Goal: Transaction & Acquisition: Purchase product/service

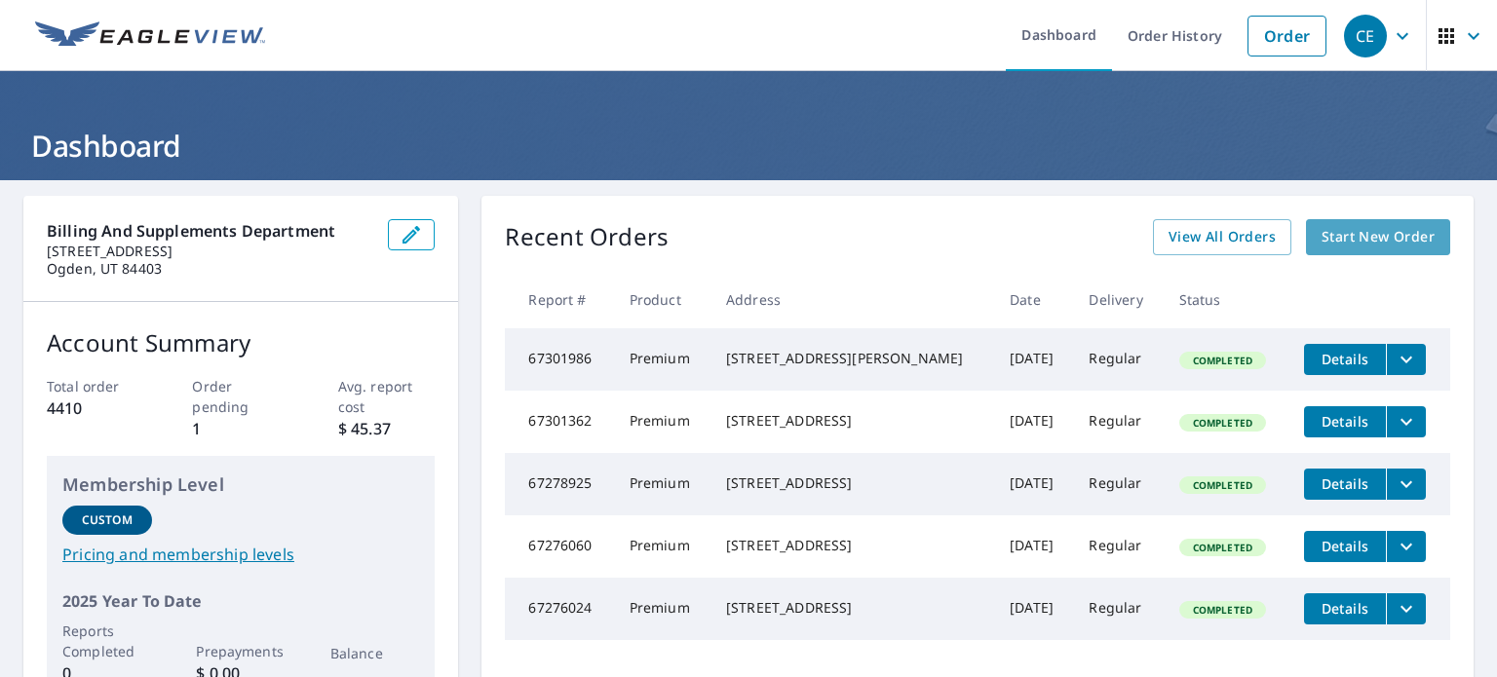
click at [1389, 235] on span "Start New Order" at bounding box center [1377, 237] width 113 height 24
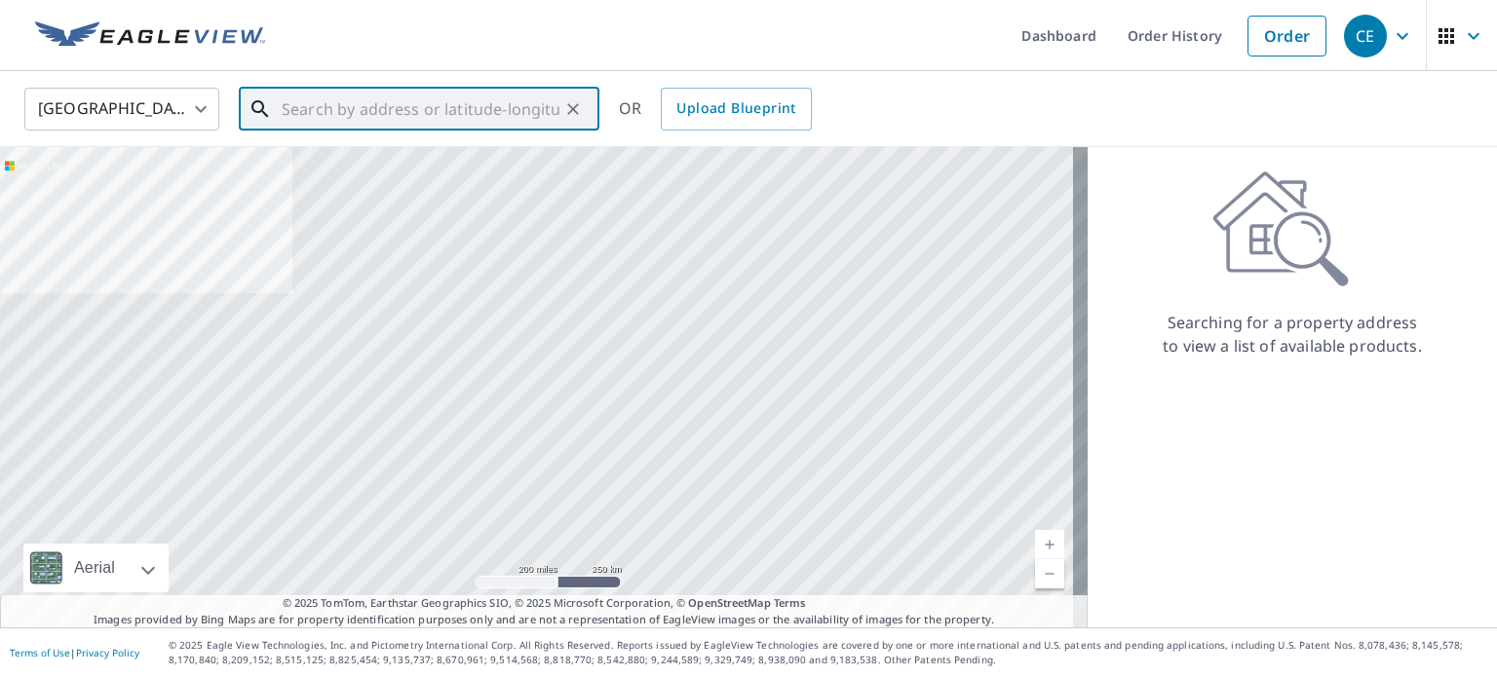
click at [330, 117] on input "text" at bounding box center [421, 109] width 278 height 55
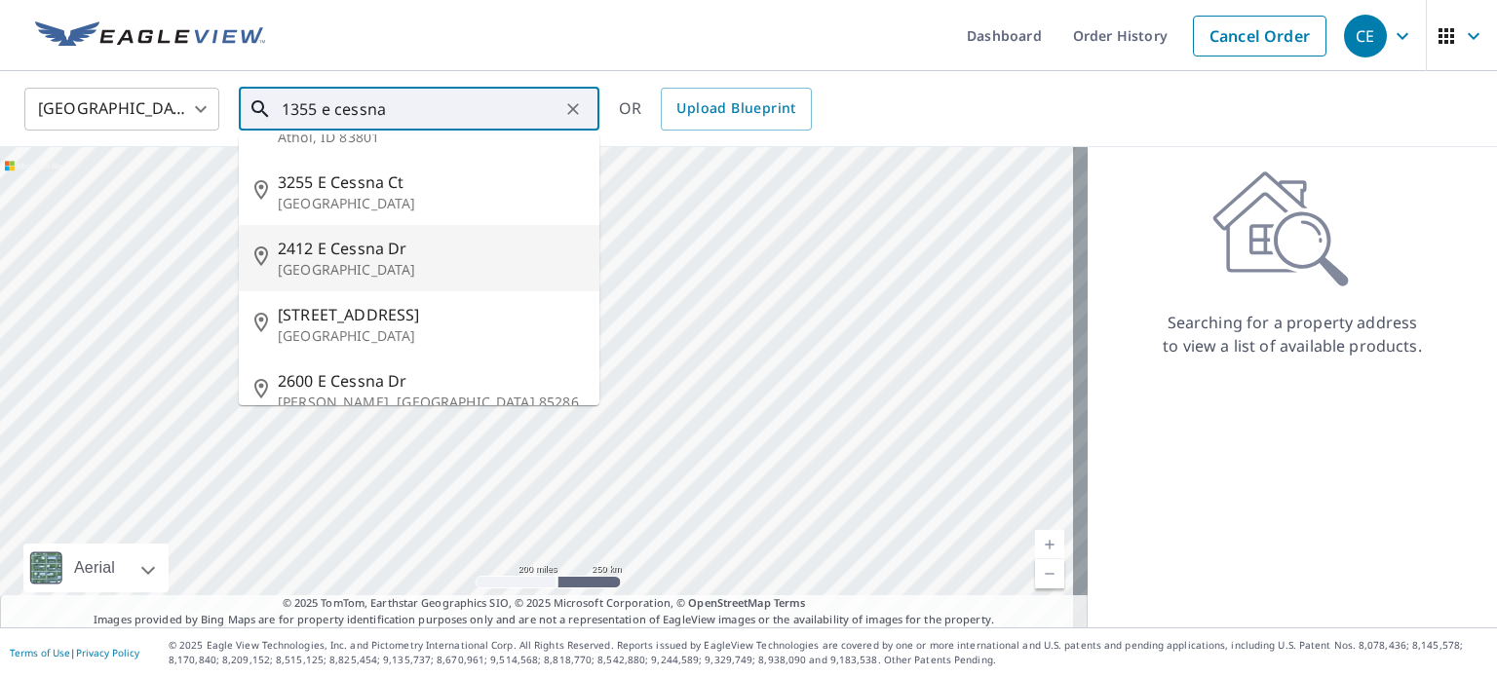
scroll to position [75, 0]
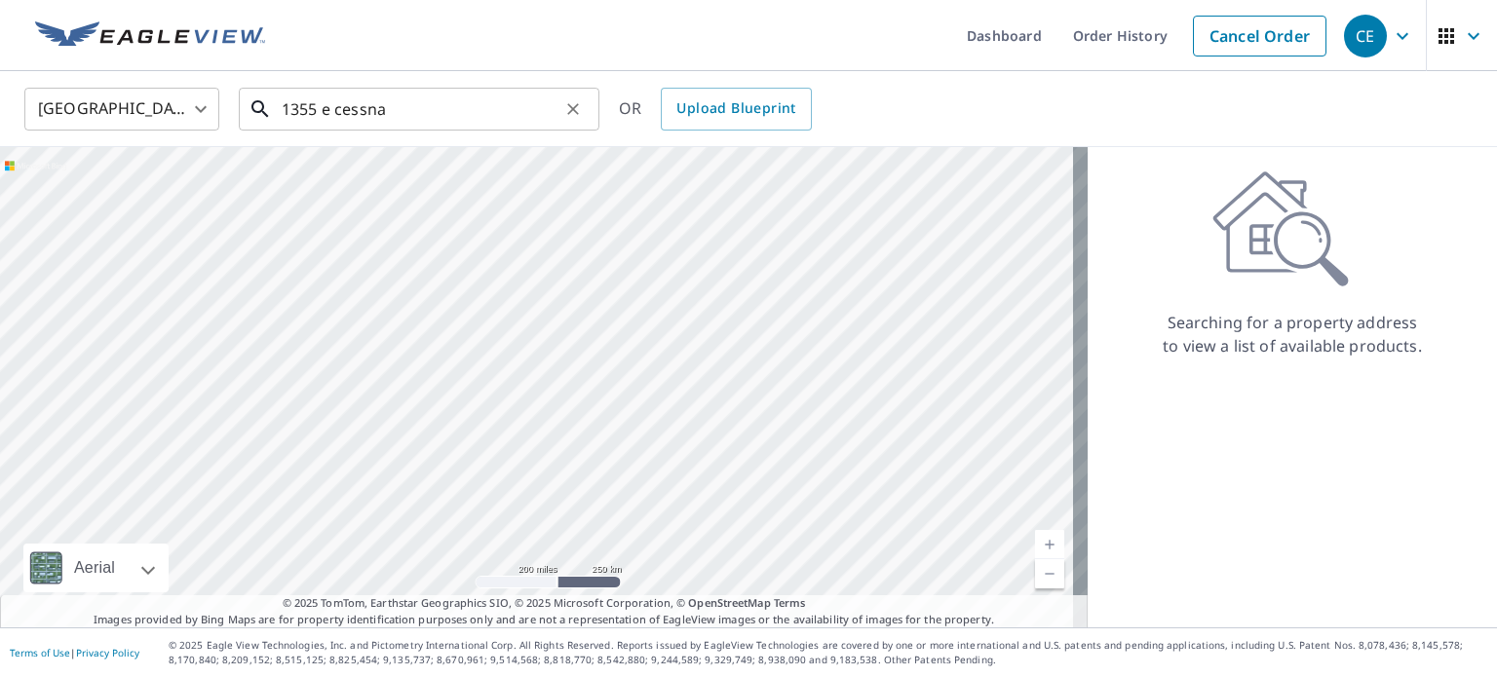
click at [314, 106] on input "1355 e cessna" at bounding box center [421, 109] width 278 height 55
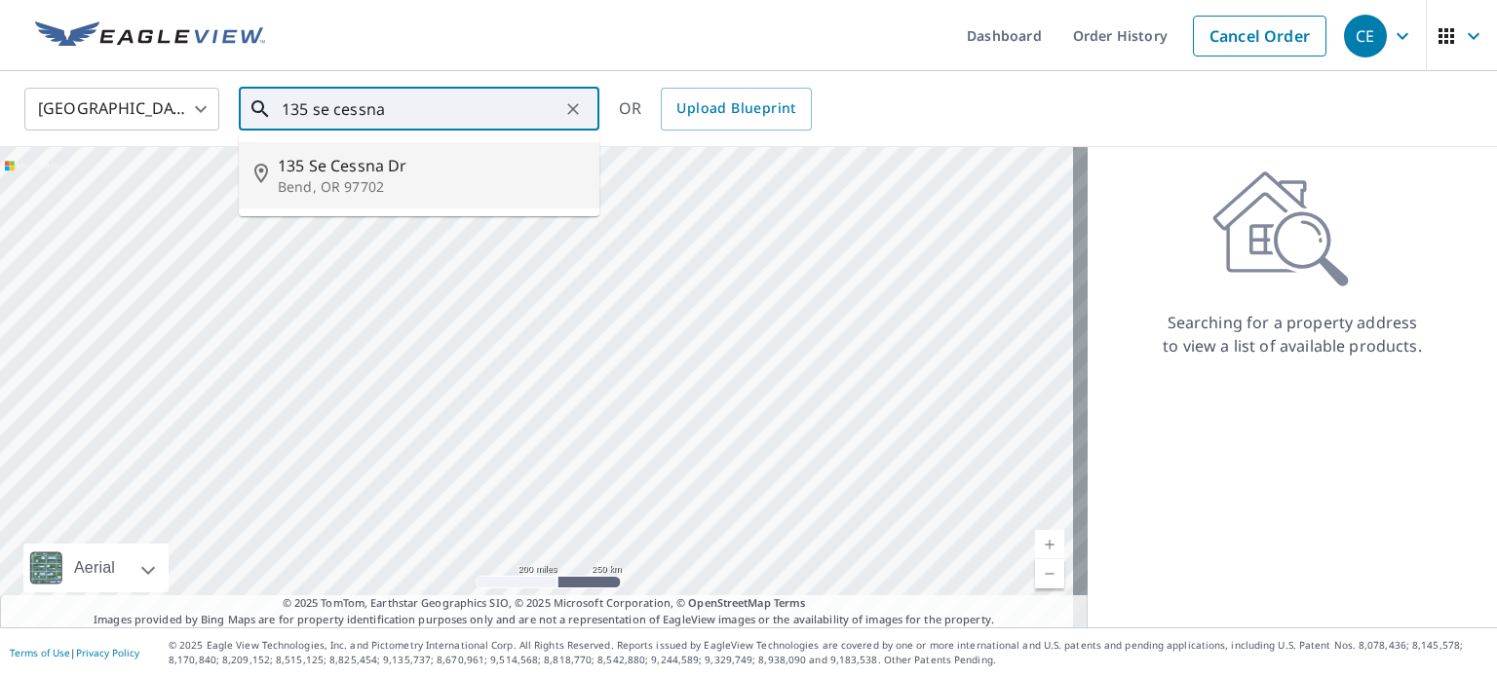
click at [362, 182] on p "Bend, OR 97702" at bounding box center [431, 186] width 306 height 19
type input "[STREET_ADDRESS][PERSON_NAME]"
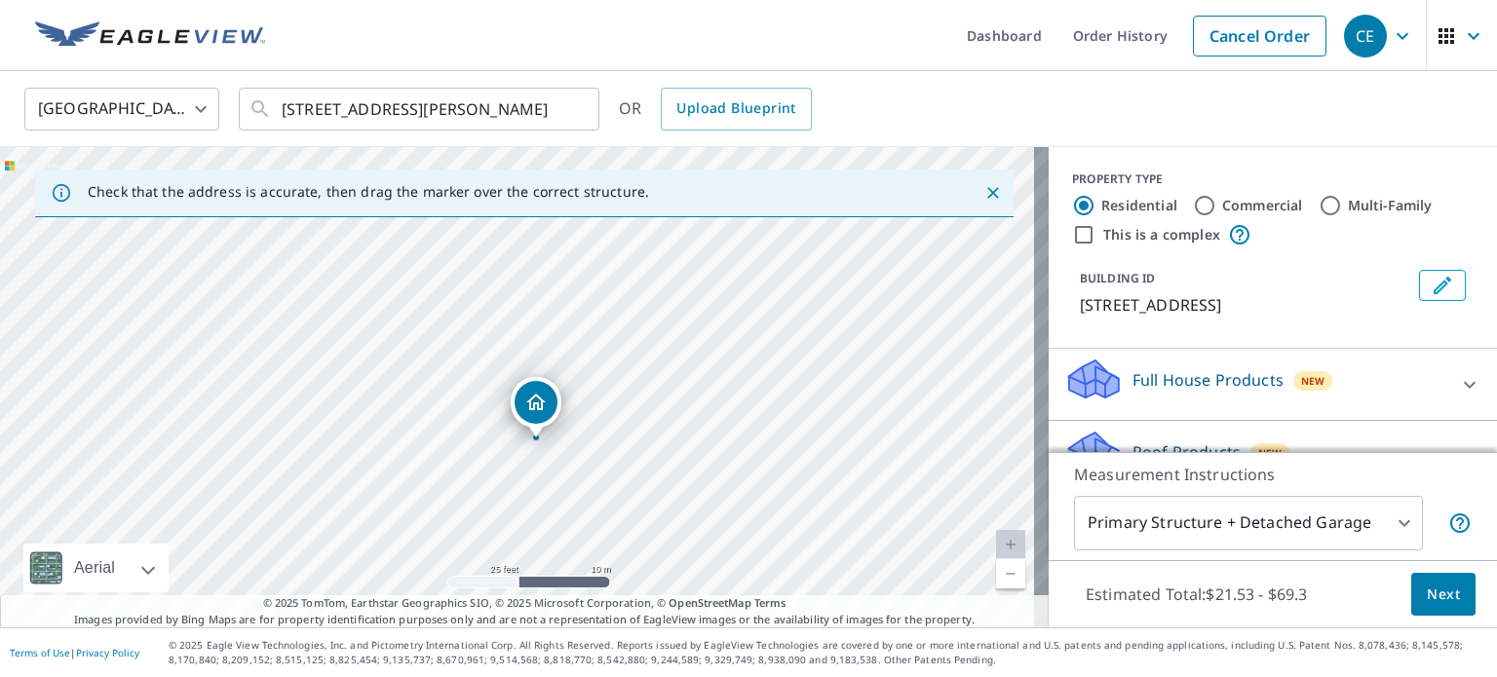
drag, startPoint x: 535, startPoint y: 307, endPoint x: 552, endPoint y: 466, distance: 159.8
click at [552, 466] on div "[STREET_ADDRESS][PERSON_NAME]" at bounding box center [524, 387] width 1048 height 480
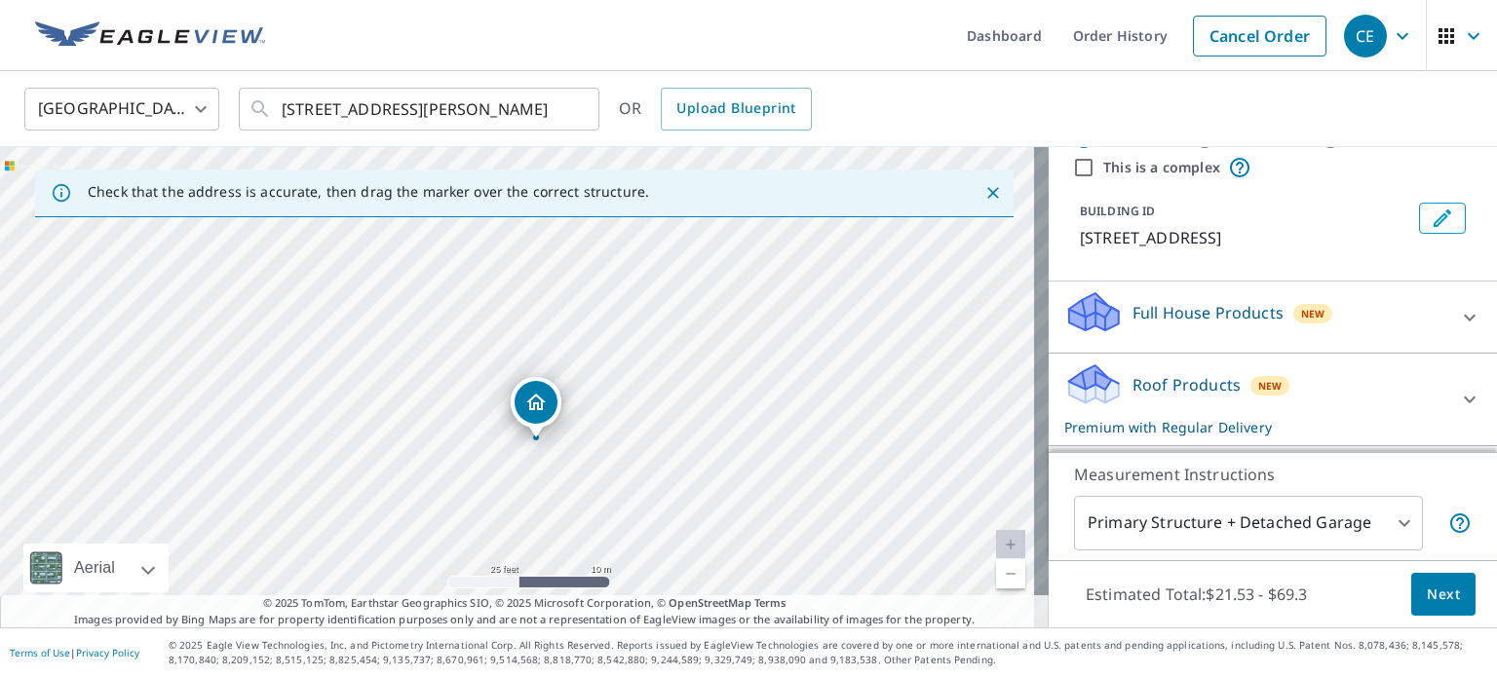
scroll to position [97, 0]
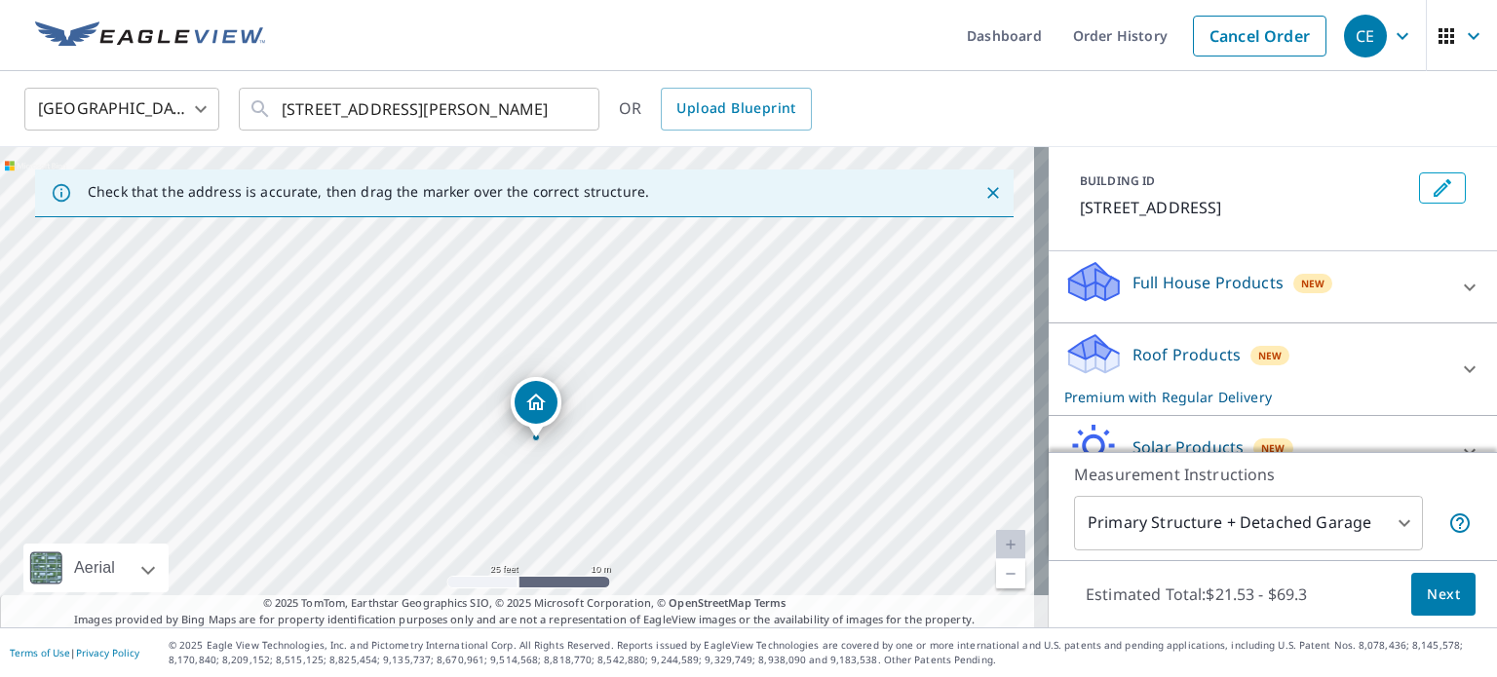
click at [1218, 355] on p "Roof Products" at bounding box center [1186, 354] width 108 height 23
click at [1426, 594] on span "Next" at bounding box center [1442, 595] width 33 height 24
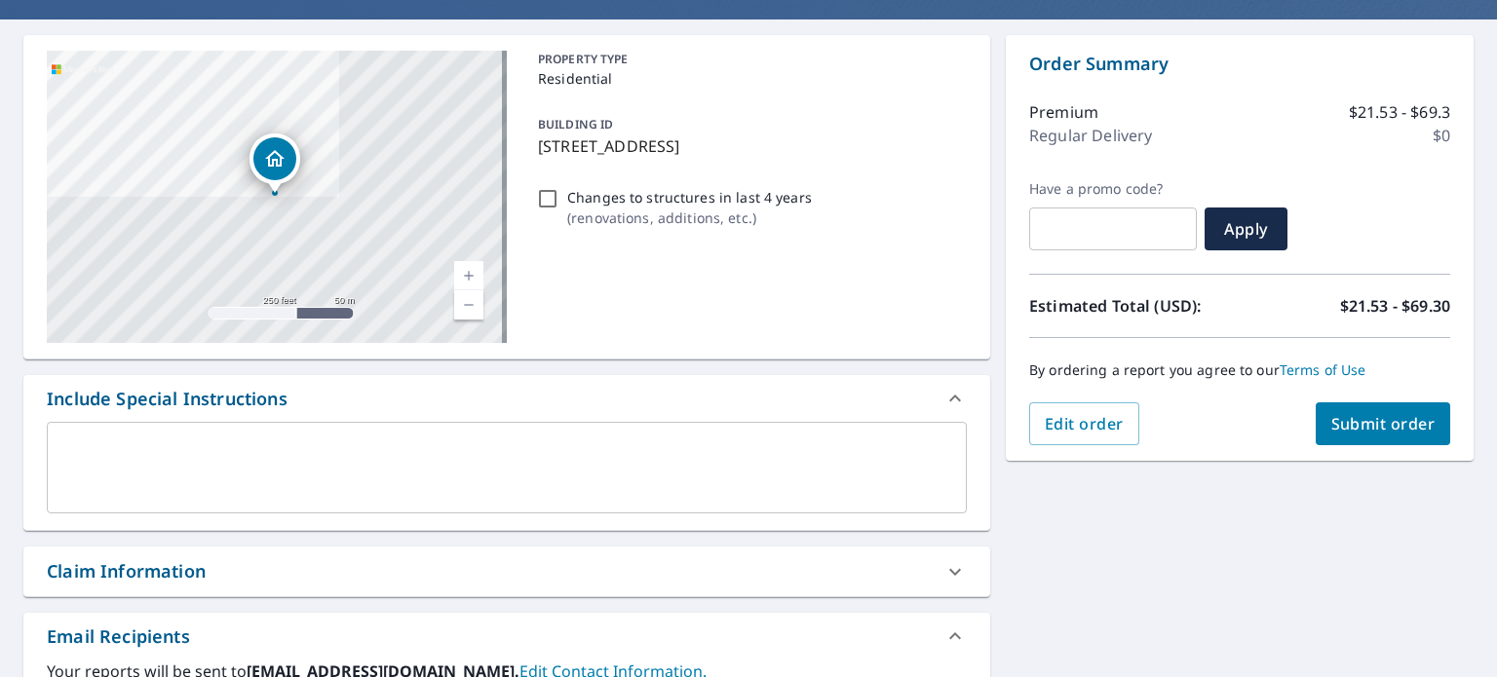
scroll to position [195, 0]
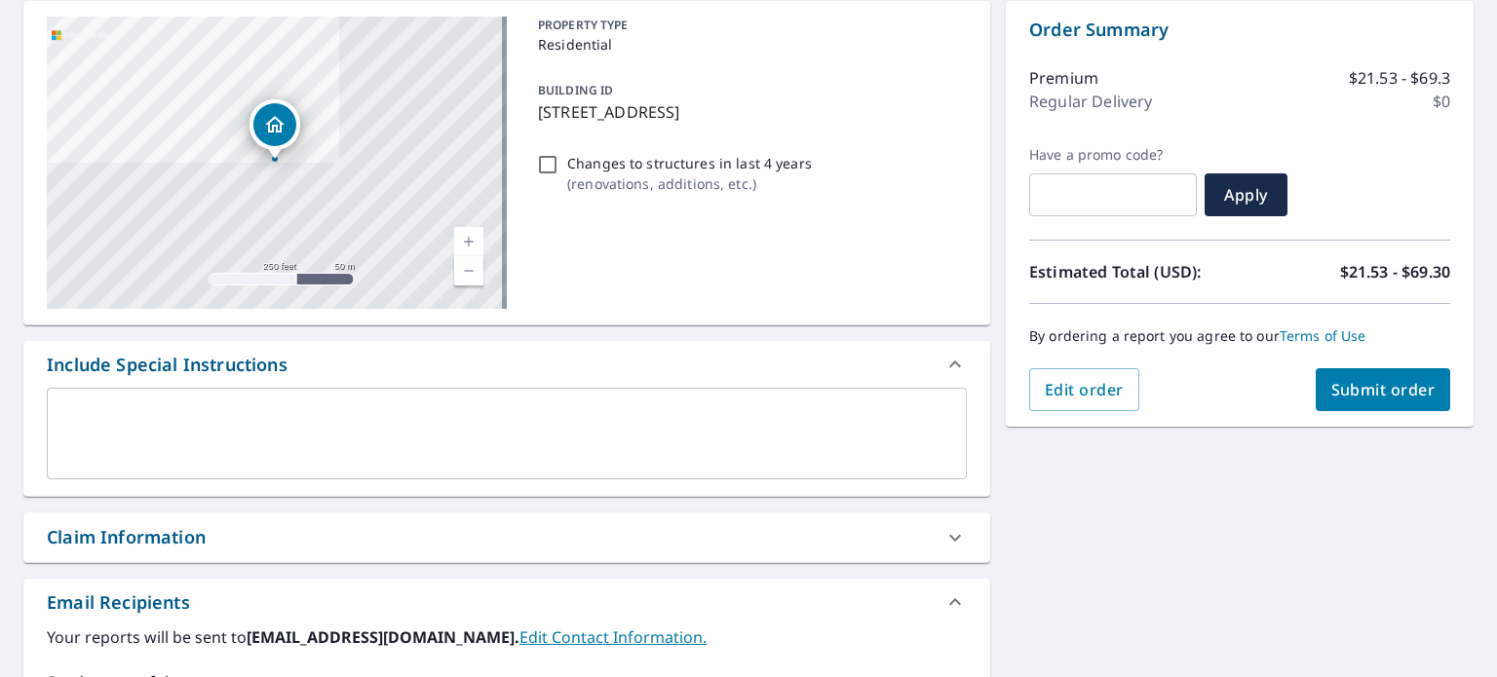
click at [95, 549] on div "Claim Information" at bounding box center [126, 537] width 159 height 26
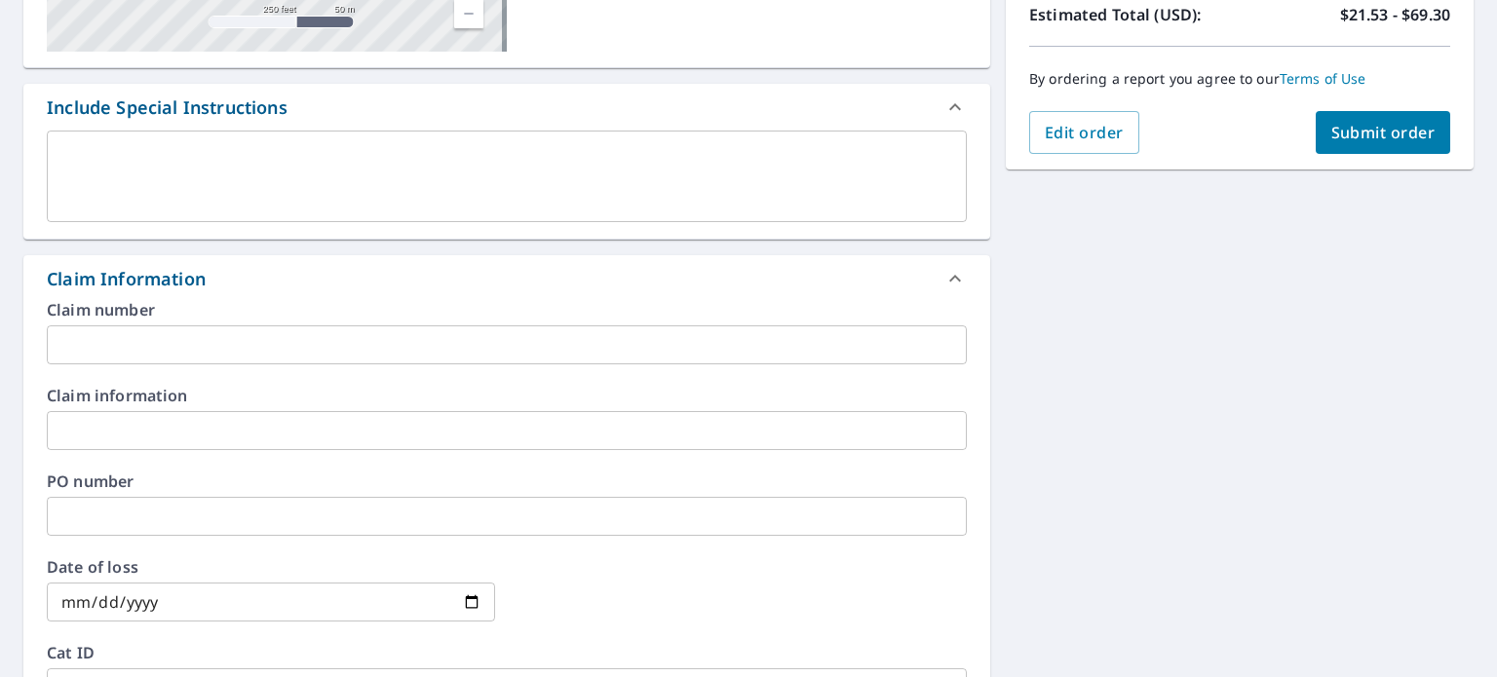
scroll to position [487, 0]
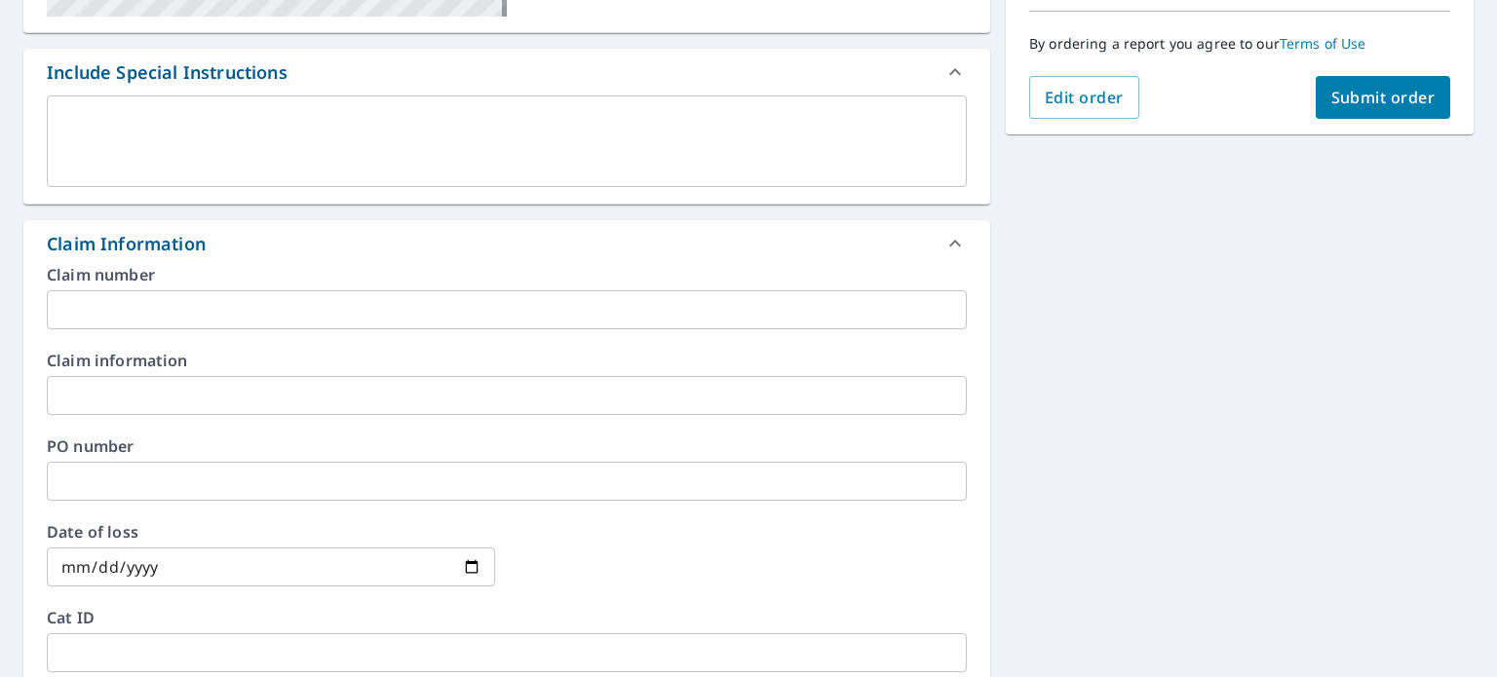
click at [88, 482] on input "text" at bounding box center [507, 481] width 920 height 39
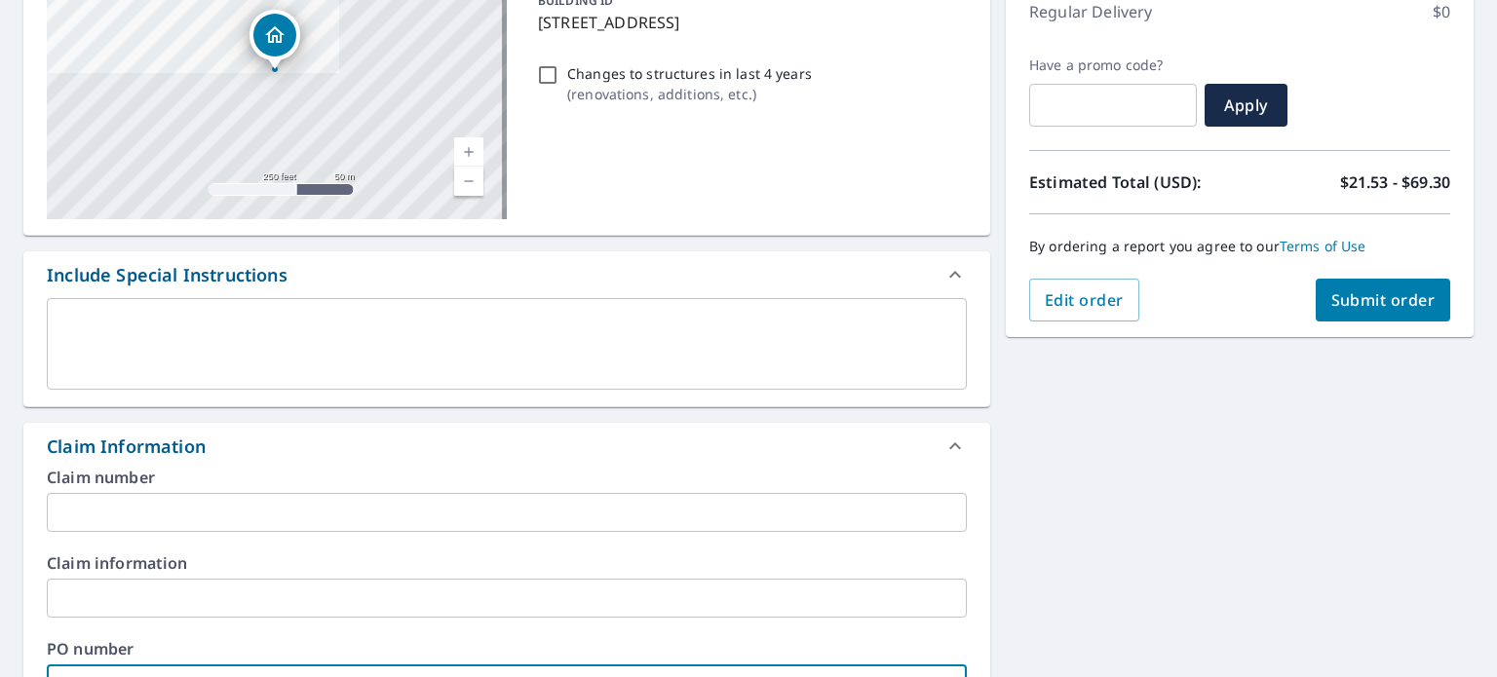
scroll to position [284, 0]
type input "0593"
click at [1343, 292] on span "Submit order" at bounding box center [1383, 299] width 104 height 21
